Goal: Find specific page/section: Find specific page/section

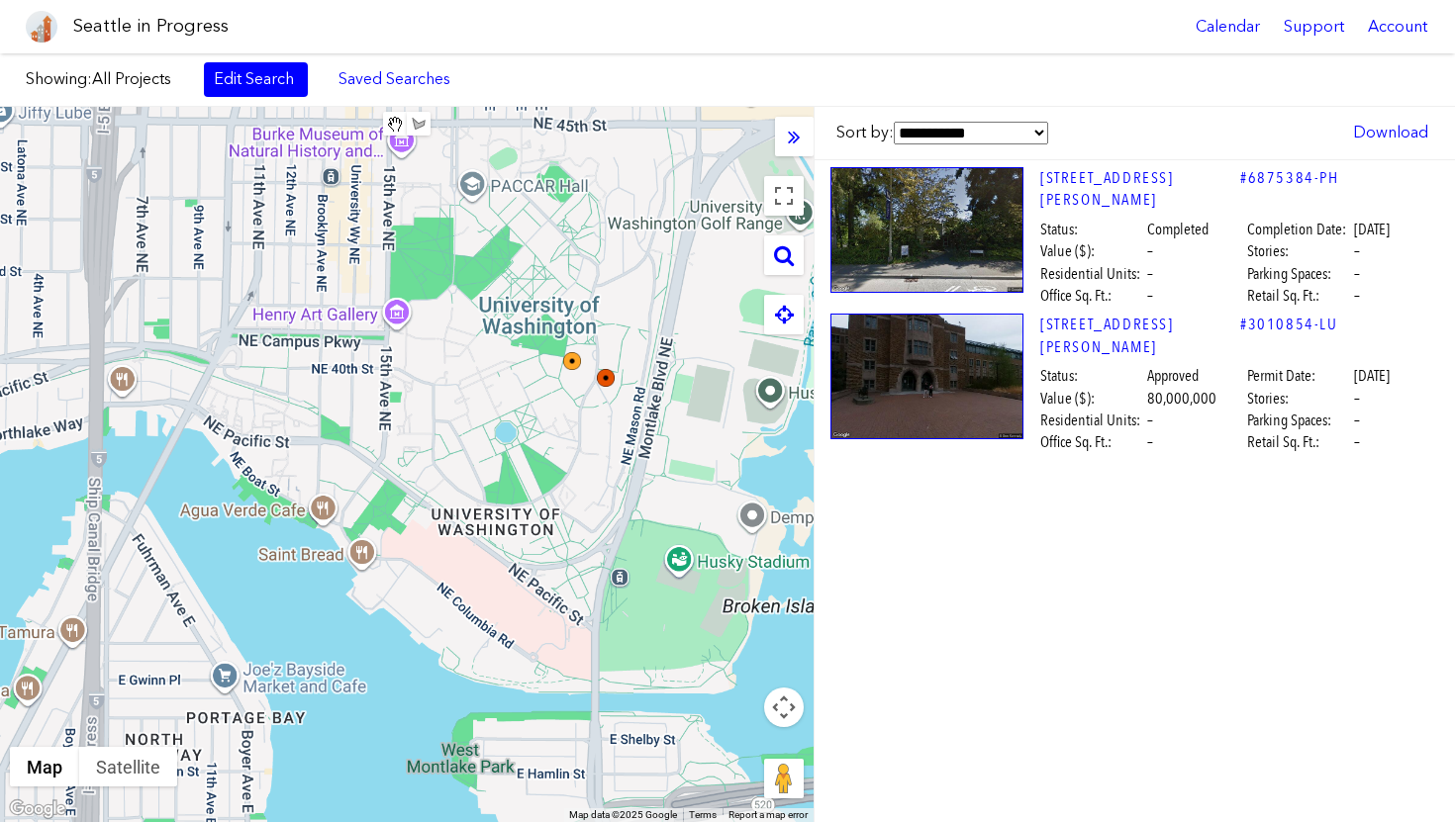
drag, startPoint x: 459, startPoint y: 295, endPoint x: 650, endPoint y: 444, distance: 242.5
click at [650, 444] on div at bounding box center [406, 465] width 813 height 716
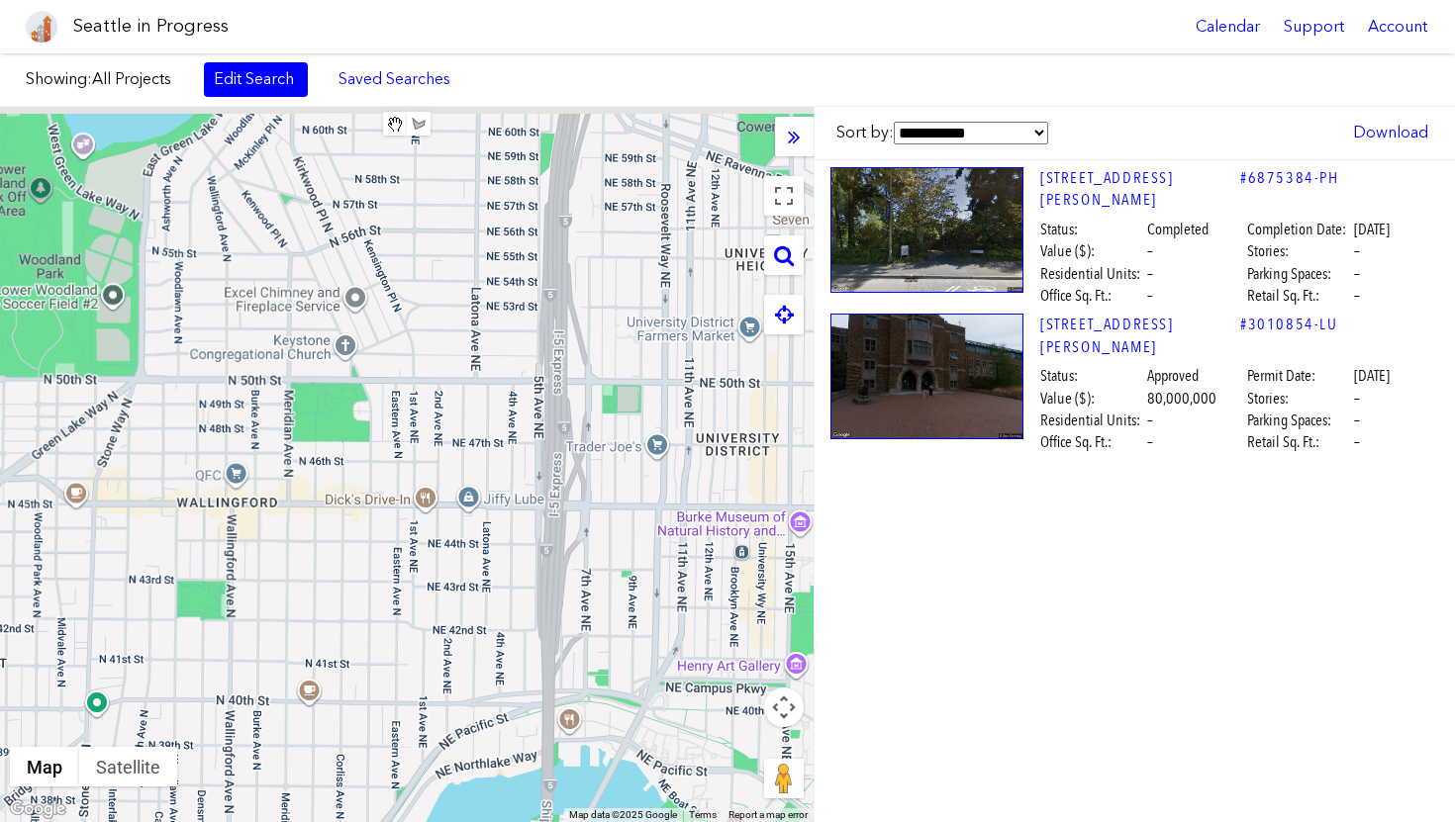
drag, startPoint x: 437, startPoint y: 308, endPoint x: 471, endPoint y: 376, distance: 76.1
click at [471, 376] on div at bounding box center [406, 465] width 813 height 716
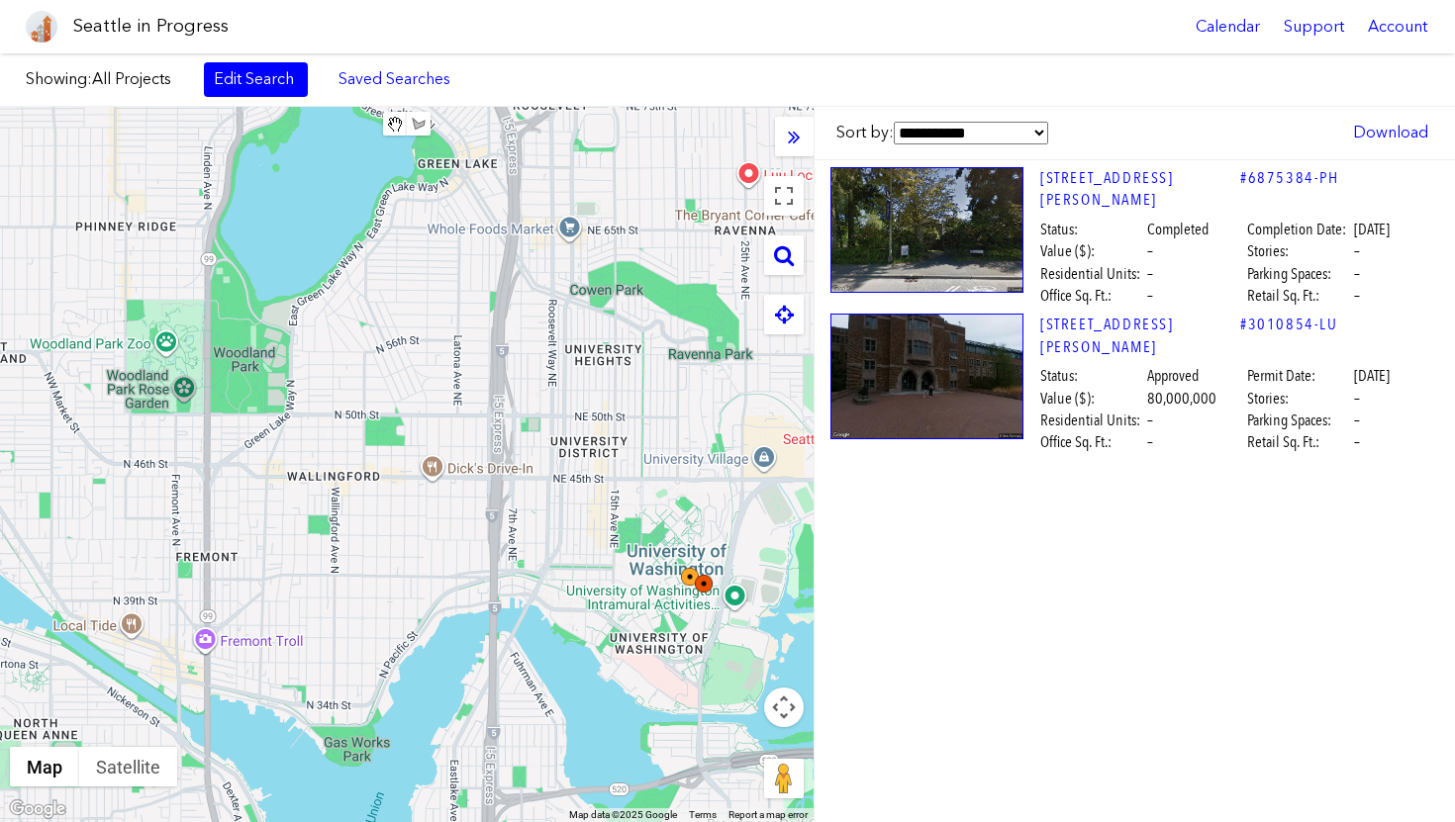
drag, startPoint x: 543, startPoint y: 363, endPoint x: 468, endPoint y: 384, distance: 78.0
click at [460, 386] on div at bounding box center [406, 465] width 813 height 716
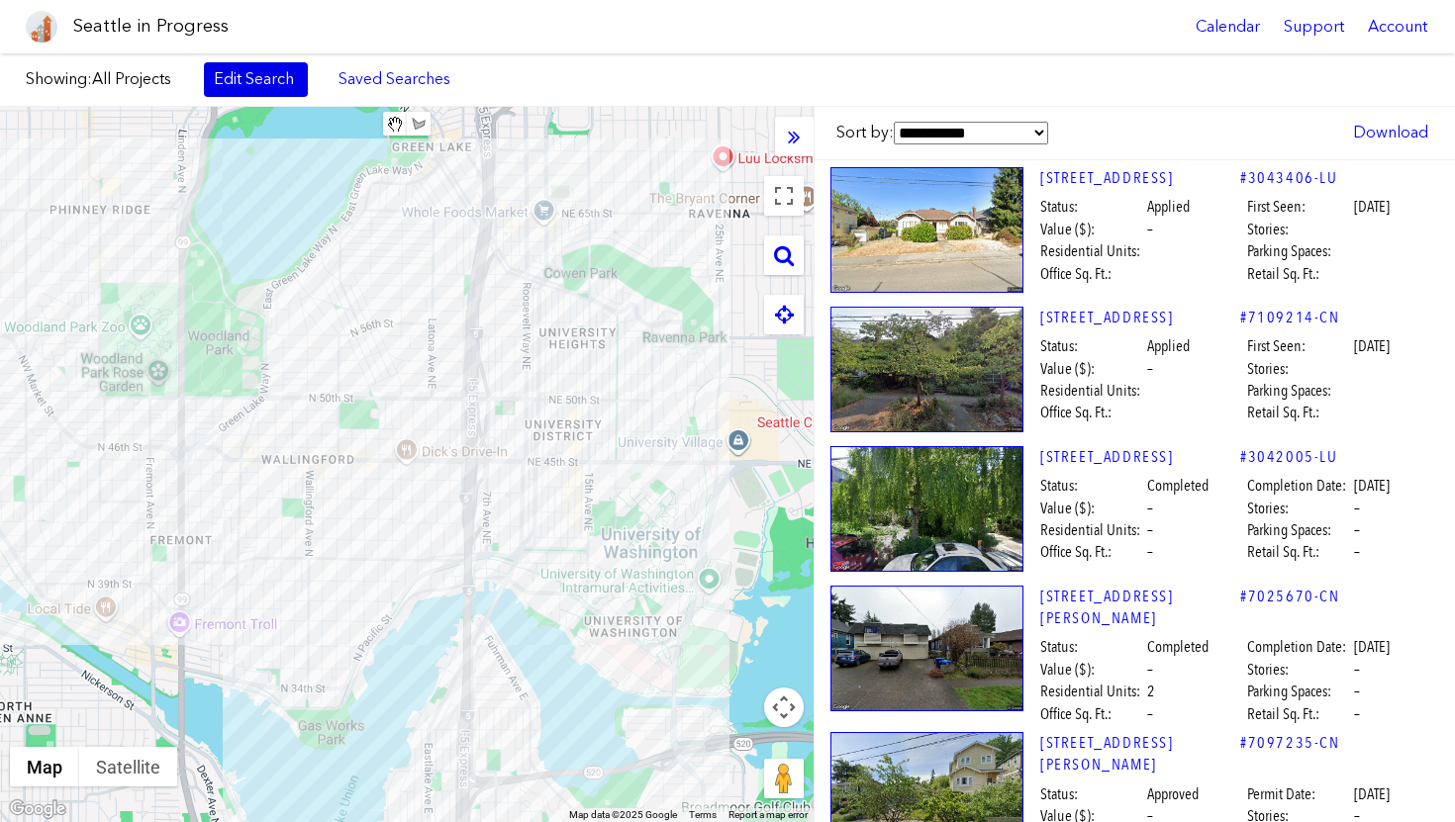
click at [230, 84] on link "Edit Search" at bounding box center [256, 79] width 104 height 34
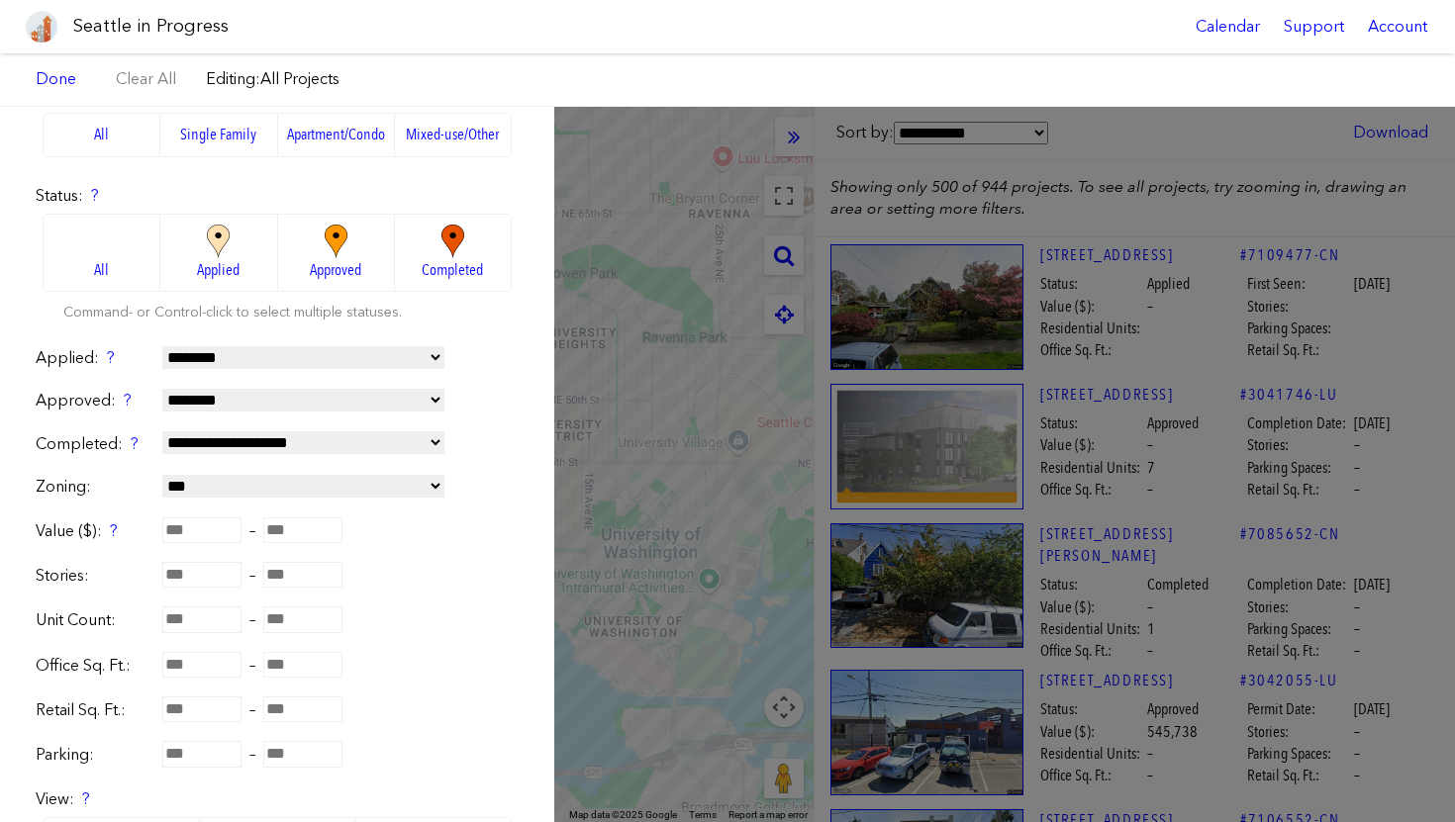
scroll to position [196, 0]
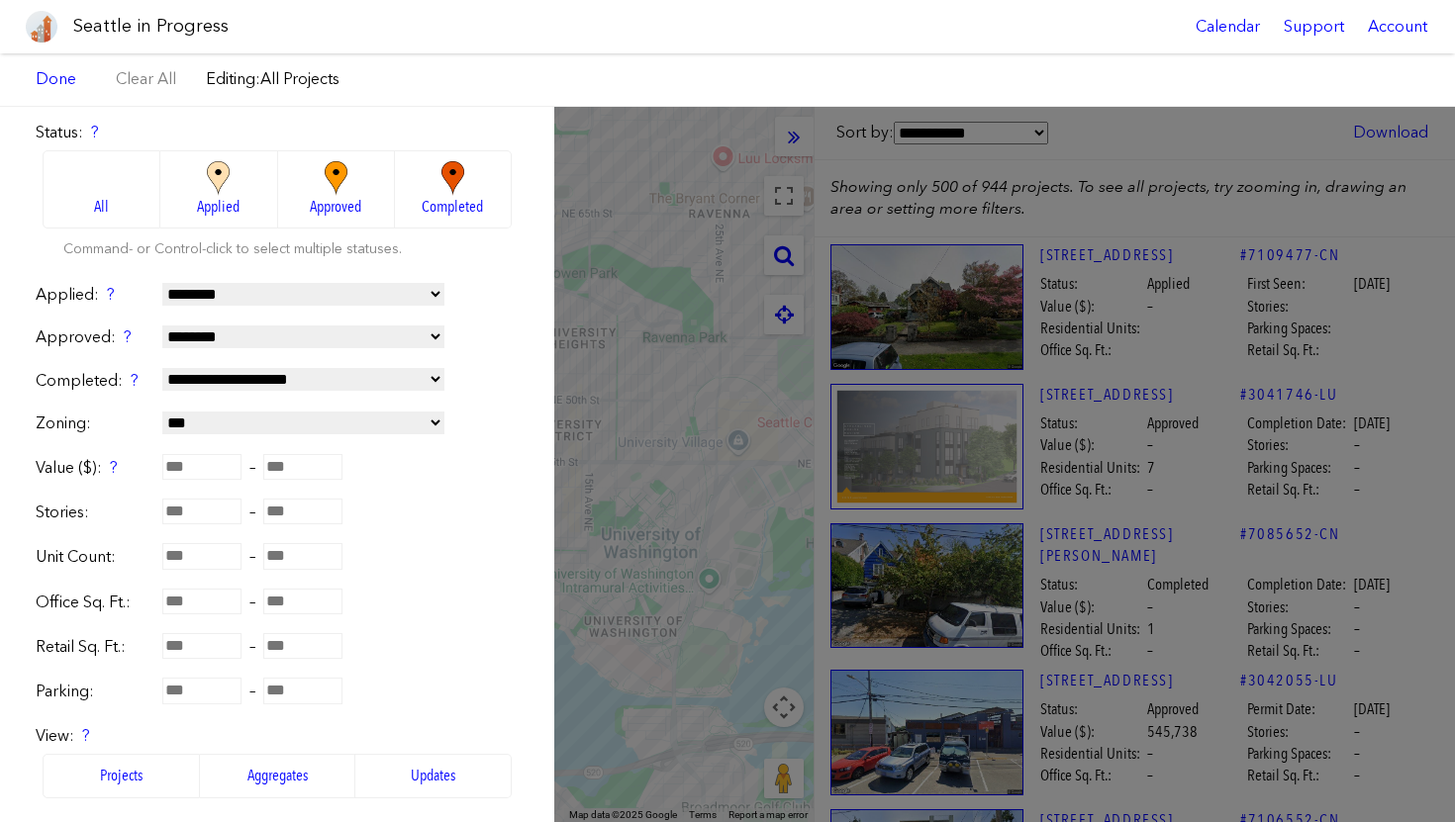
click at [178, 521] on input "number" at bounding box center [201, 512] width 79 height 26
type input "**"
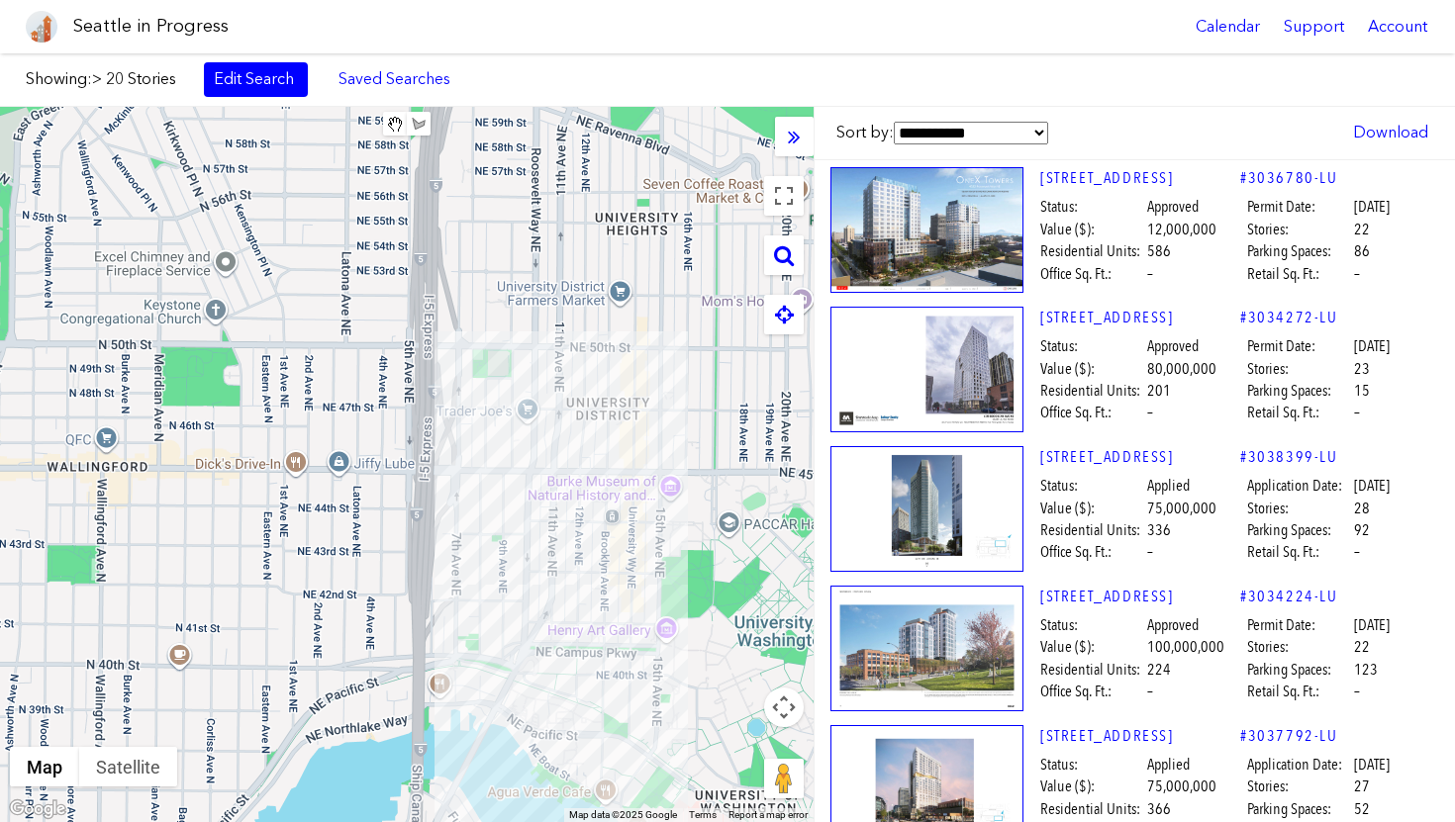
drag, startPoint x: 607, startPoint y: 515, endPoint x: 582, endPoint y: 483, distance: 40.2
click at [582, 483] on div at bounding box center [406, 465] width 813 height 716
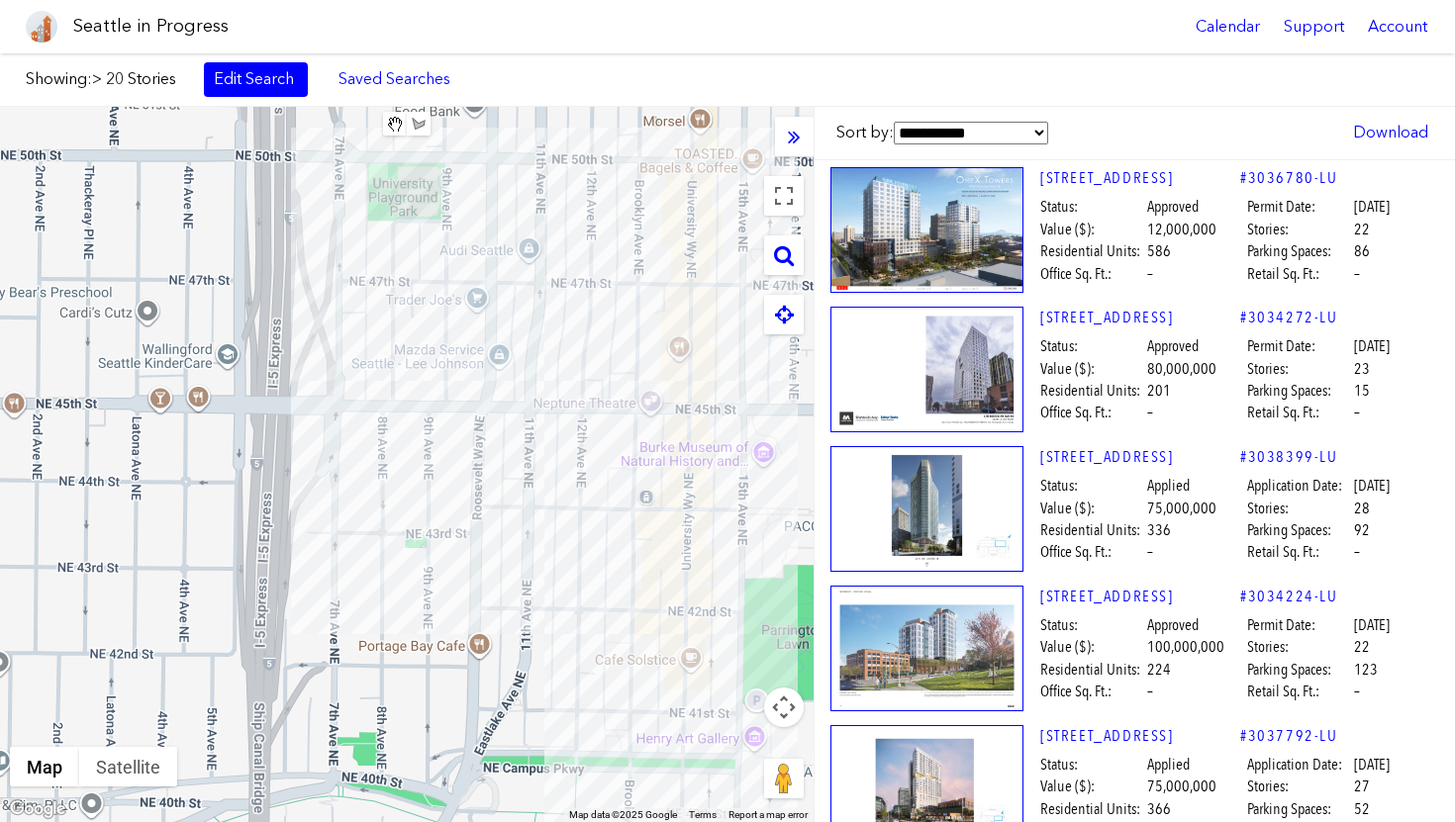
drag, startPoint x: 580, startPoint y: 497, endPoint x: 555, endPoint y: 433, distance: 68.0
click at [555, 433] on div at bounding box center [406, 465] width 813 height 716
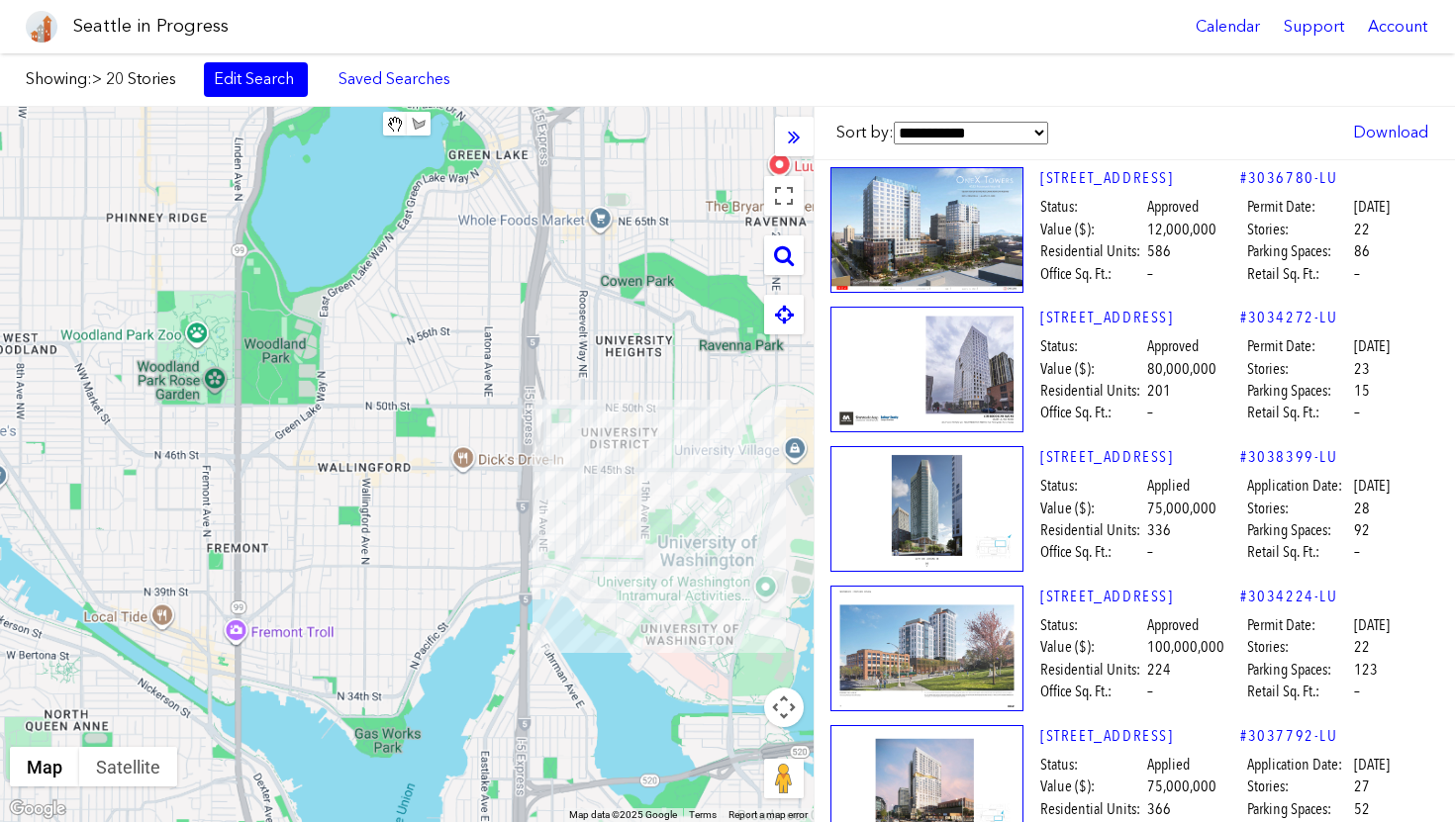
drag, startPoint x: 585, startPoint y: 488, endPoint x: 563, endPoint y: 380, distance: 110.0
click at [564, 380] on div at bounding box center [406, 465] width 813 height 716
